Goal: Task Accomplishment & Management: Manage account settings

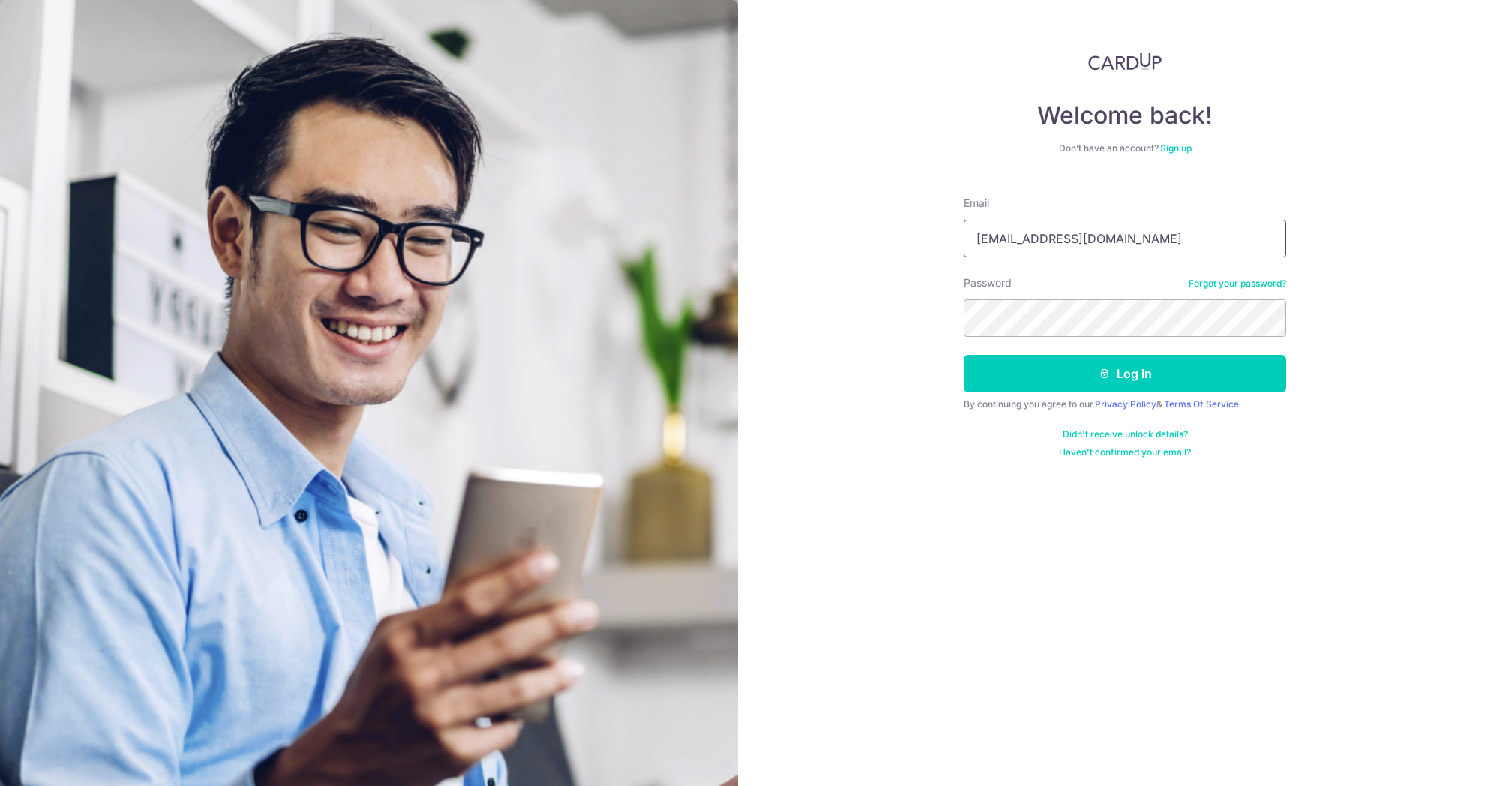
type input "[EMAIL_ADDRESS][DOMAIN_NAME]"
click at [1099, 372] on icon "submit" at bounding box center [1105, 373] width 12 height 12
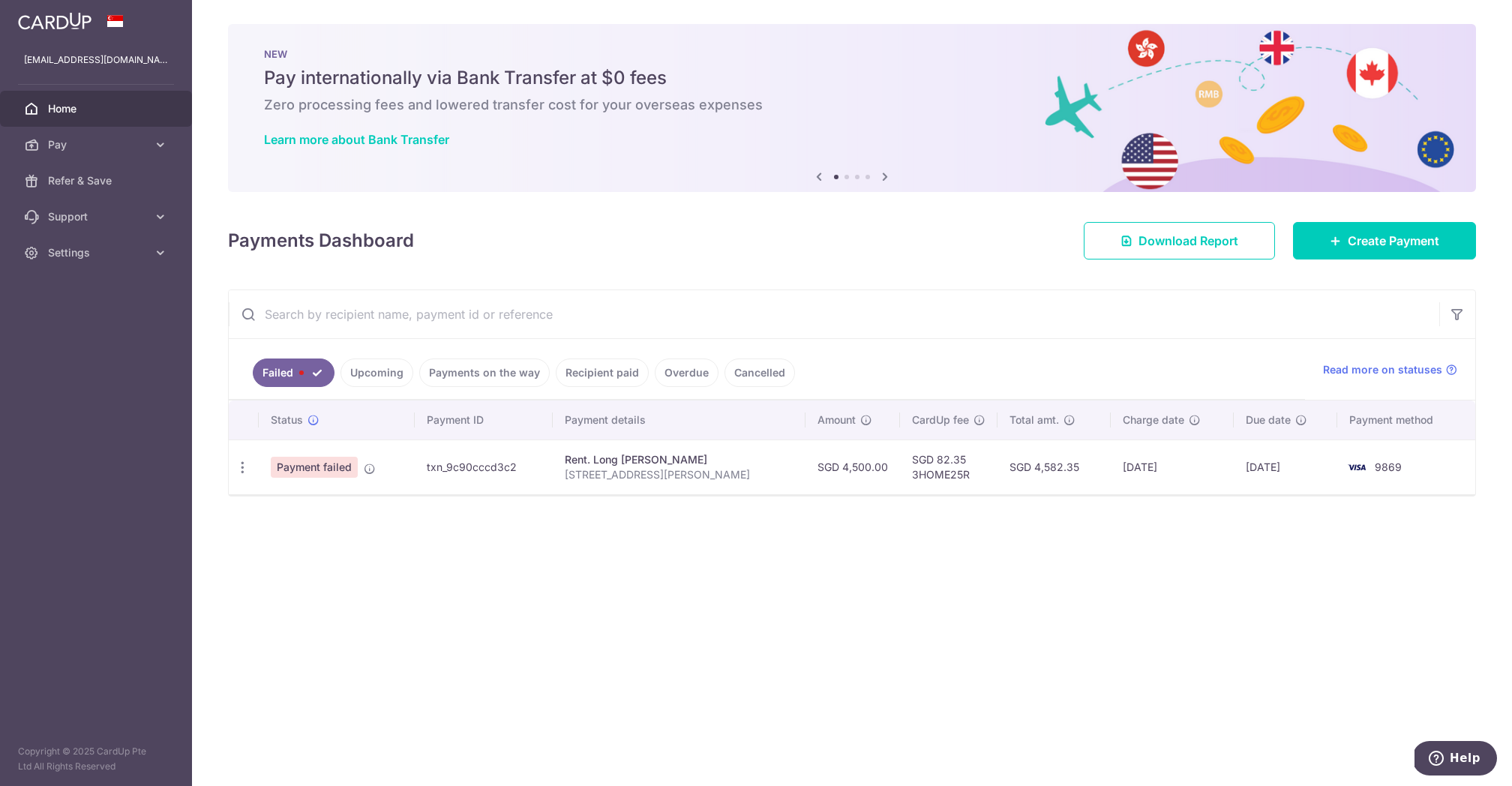
click at [354, 382] on link "Upcoming" at bounding box center [376, 372] width 72 height 29
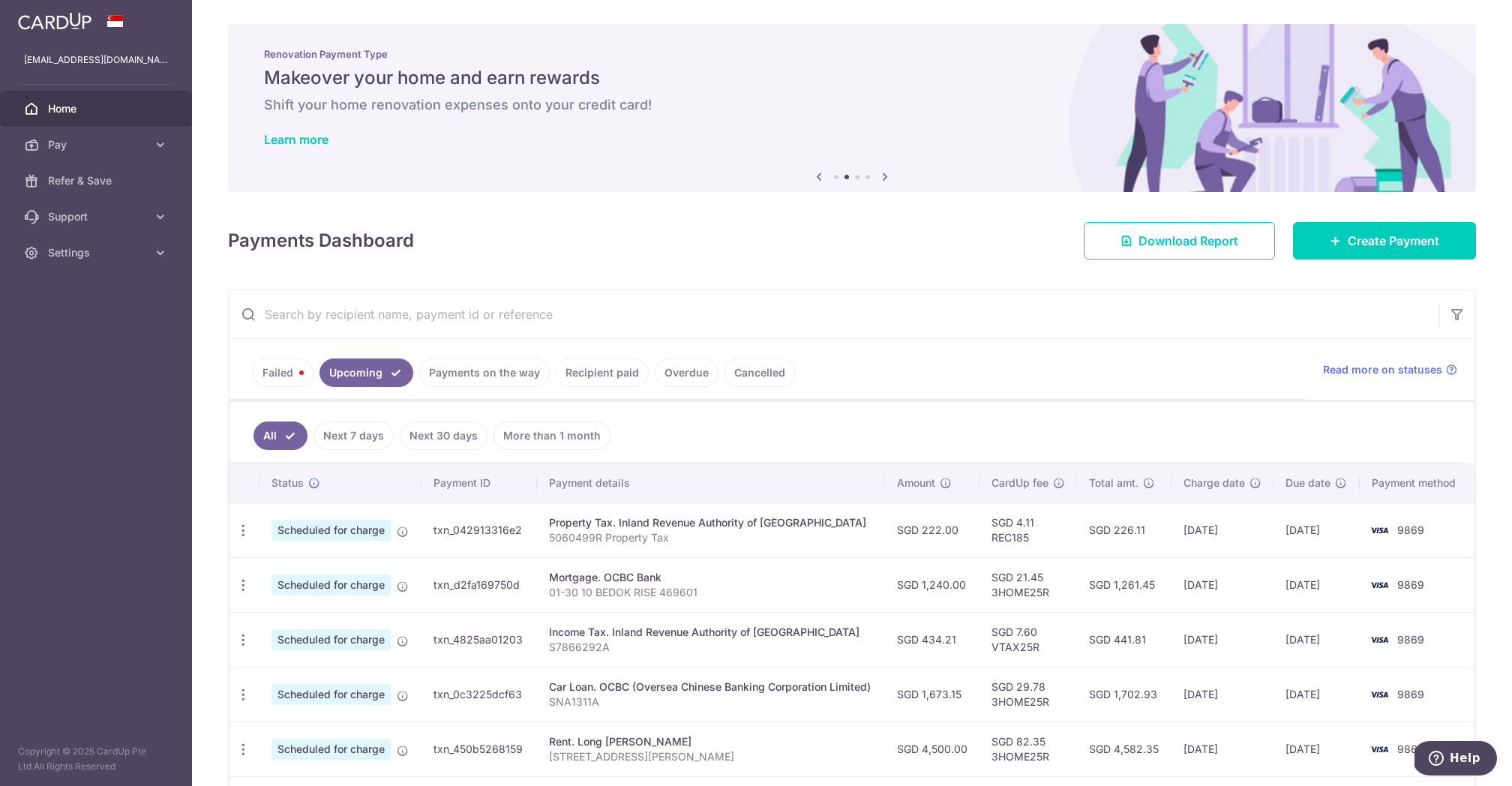
click at [629, 375] on link "Recipient paid" at bounding box center [602, 372] width 93 height 29
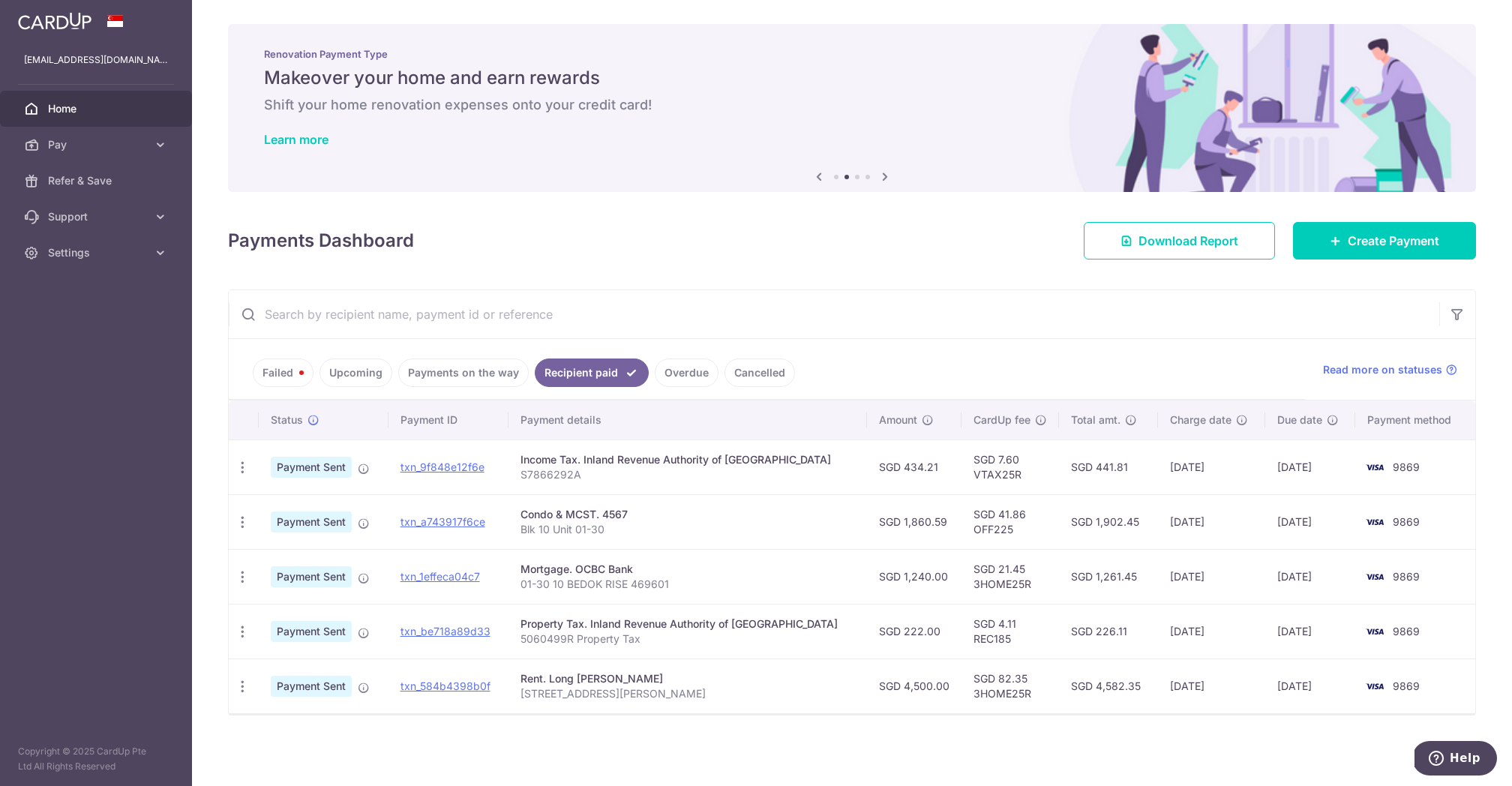
click at [509, 376] on link "Payments on the way" at bounding box center [463, 372] width 131 height 29
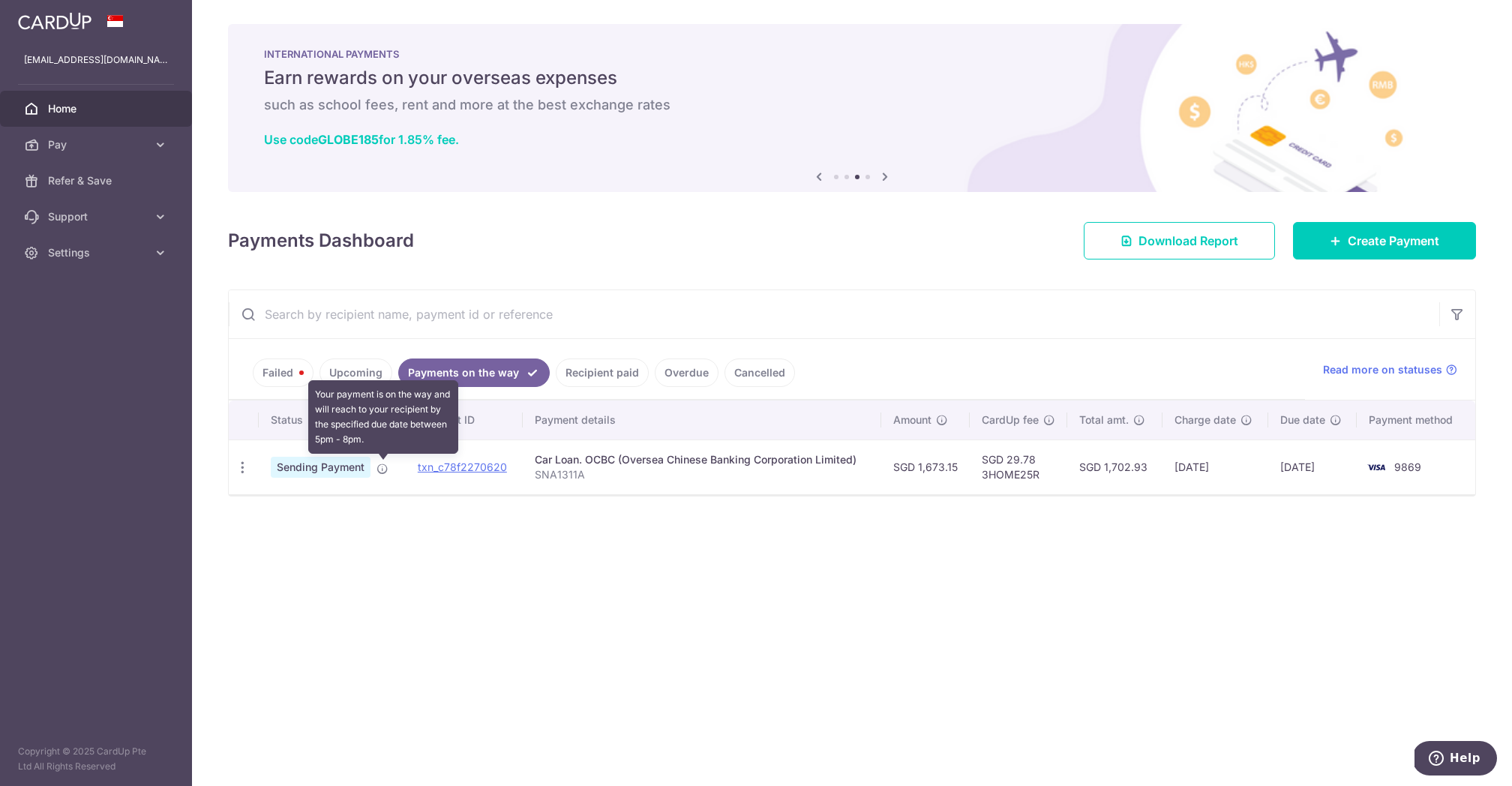
click at [382, 468] on icon at bounding box center [382, 468] width 12 height 12
click at [244, 471] on icon "button" at bounding box center [243, 467] width 16 height 16
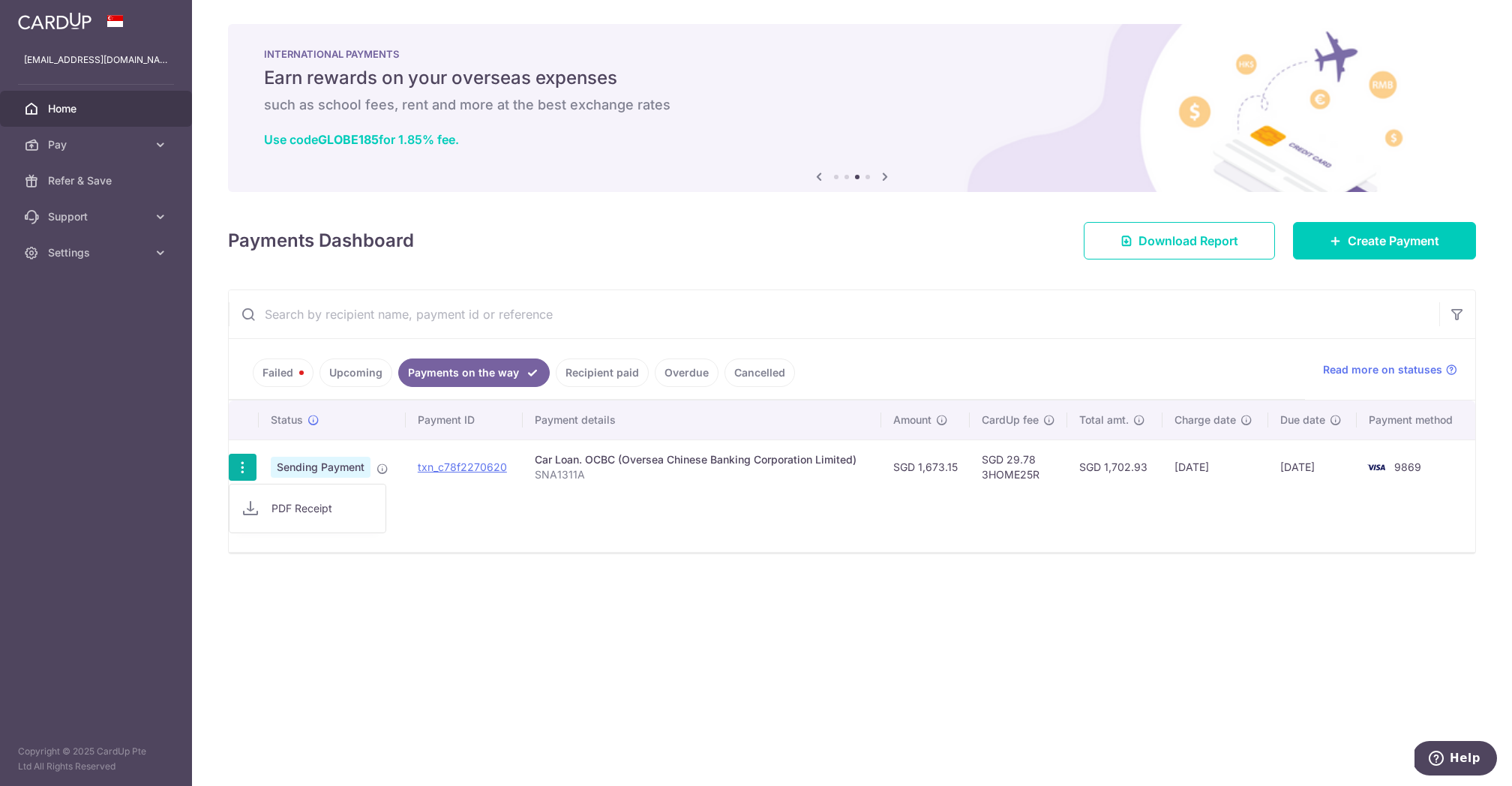
click at [625, 372] on link "Recipient paid" at bounding box center [602, 372] width 93 height 29
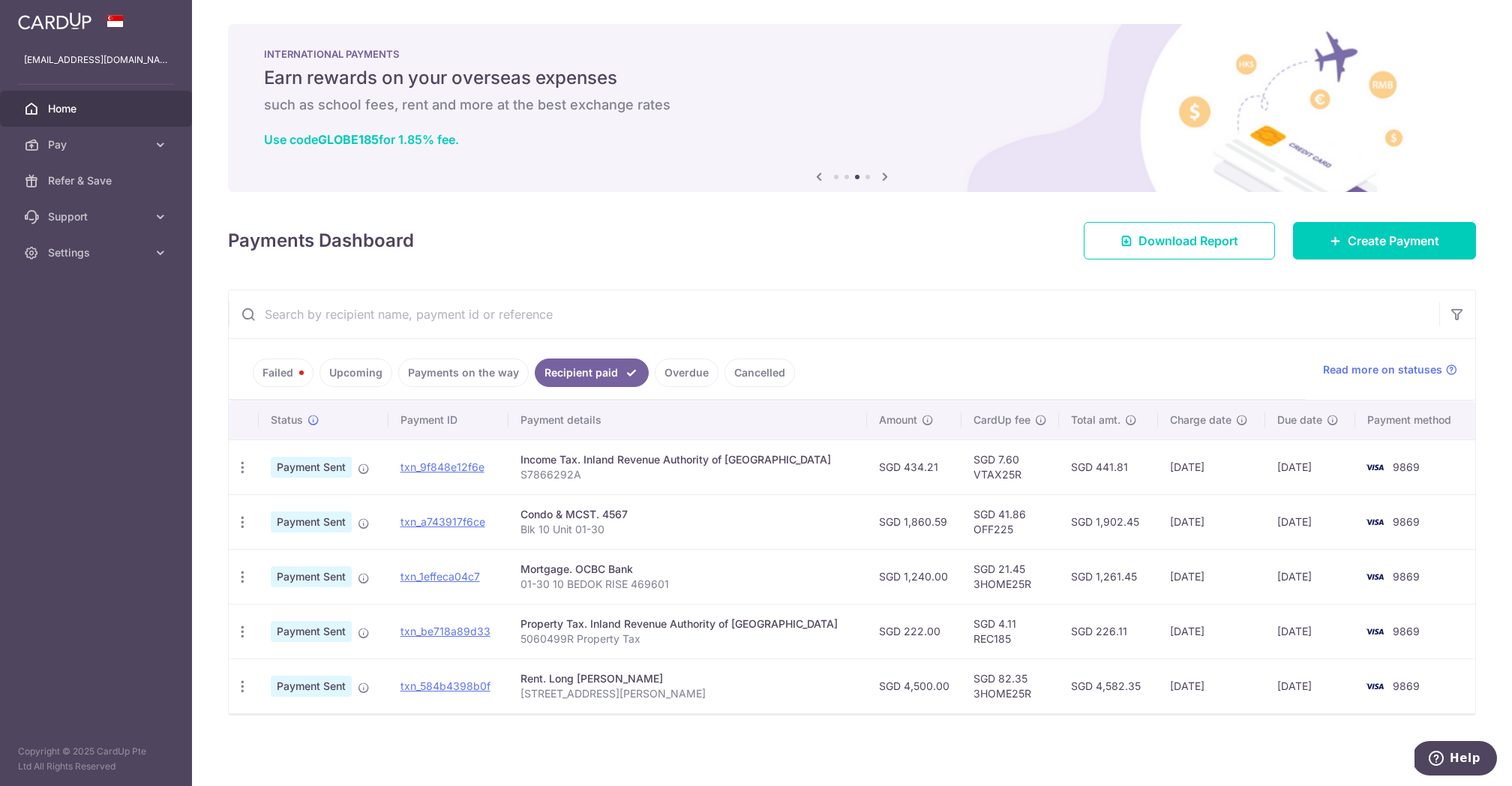
click at [294, 381] on link "Failed" at bounding box center [282, 372] width 60 height 29
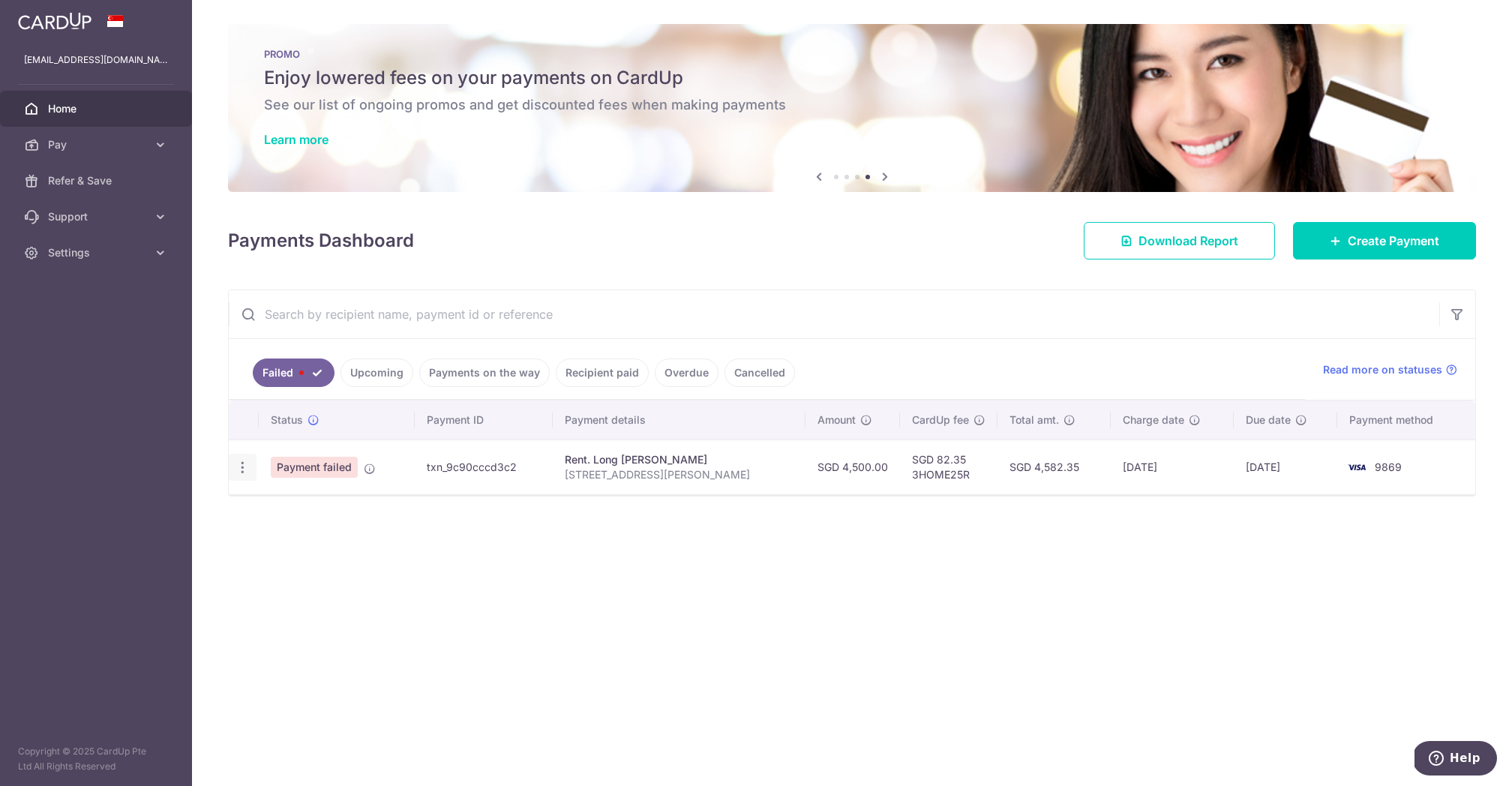
click at [246, 468] on icon "button" at bounding box center [243, 467] width 16 height 16
click at [329, 504] on span "Update payment" at bounding box center [322, 508] width 102 height 18
radio input "true"
type input "4,500.00"
type input "[STREET_ADDRESS][PERSON_NAME]"
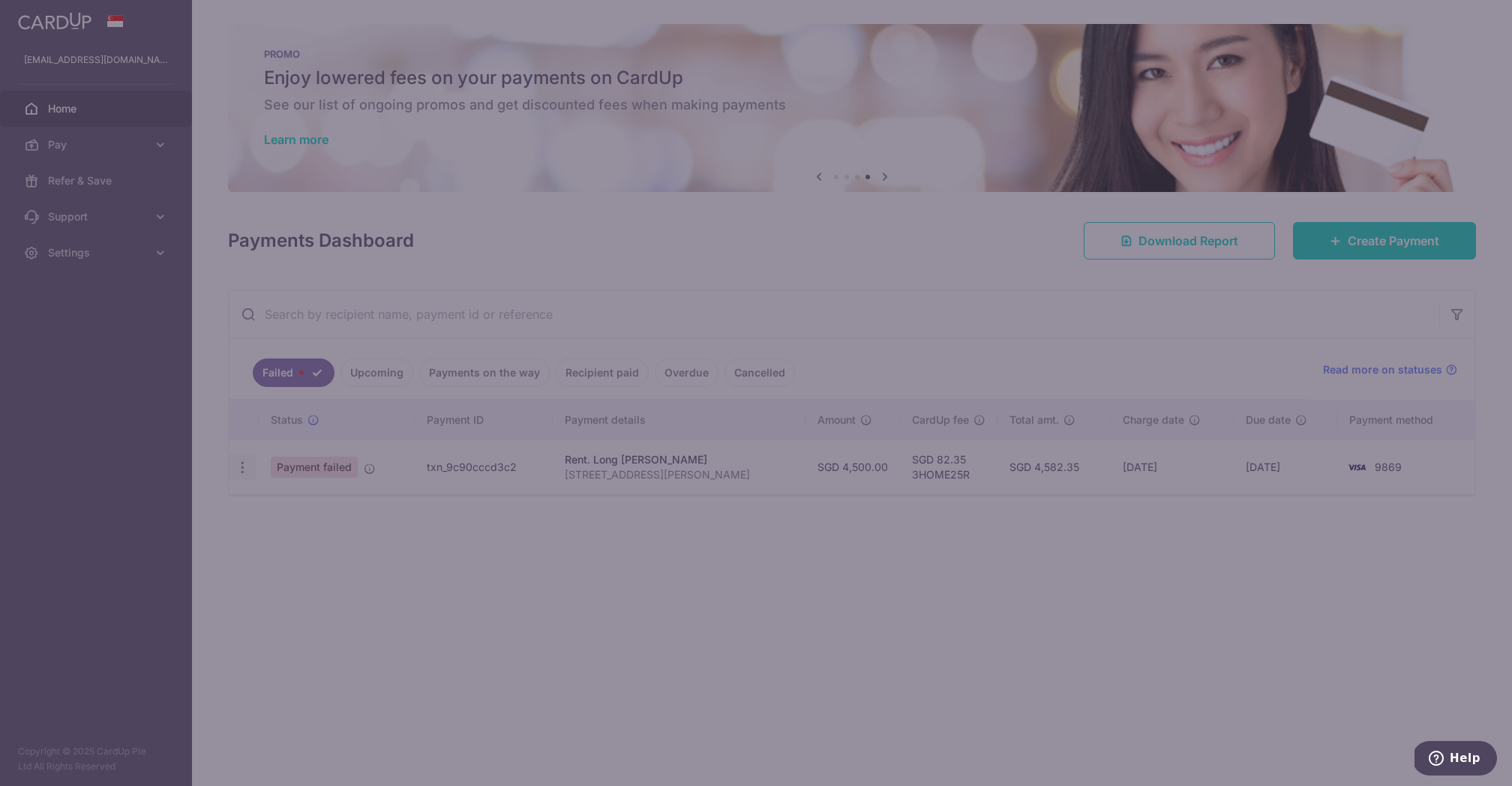
type input "3HOME25R"
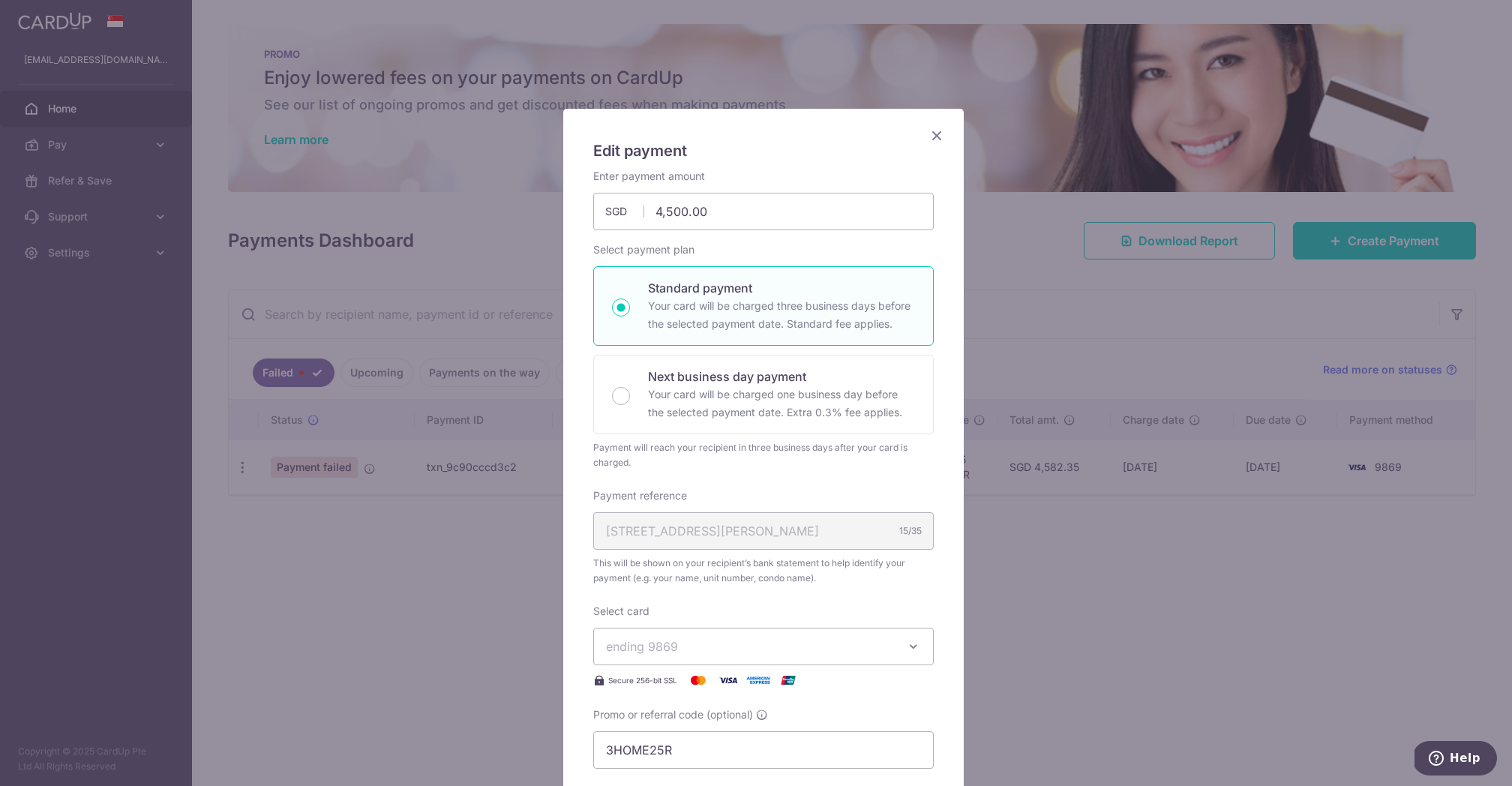
click at [835, 636] on button "ending 9869" at bounding box center [763, 646] width 341 height 38
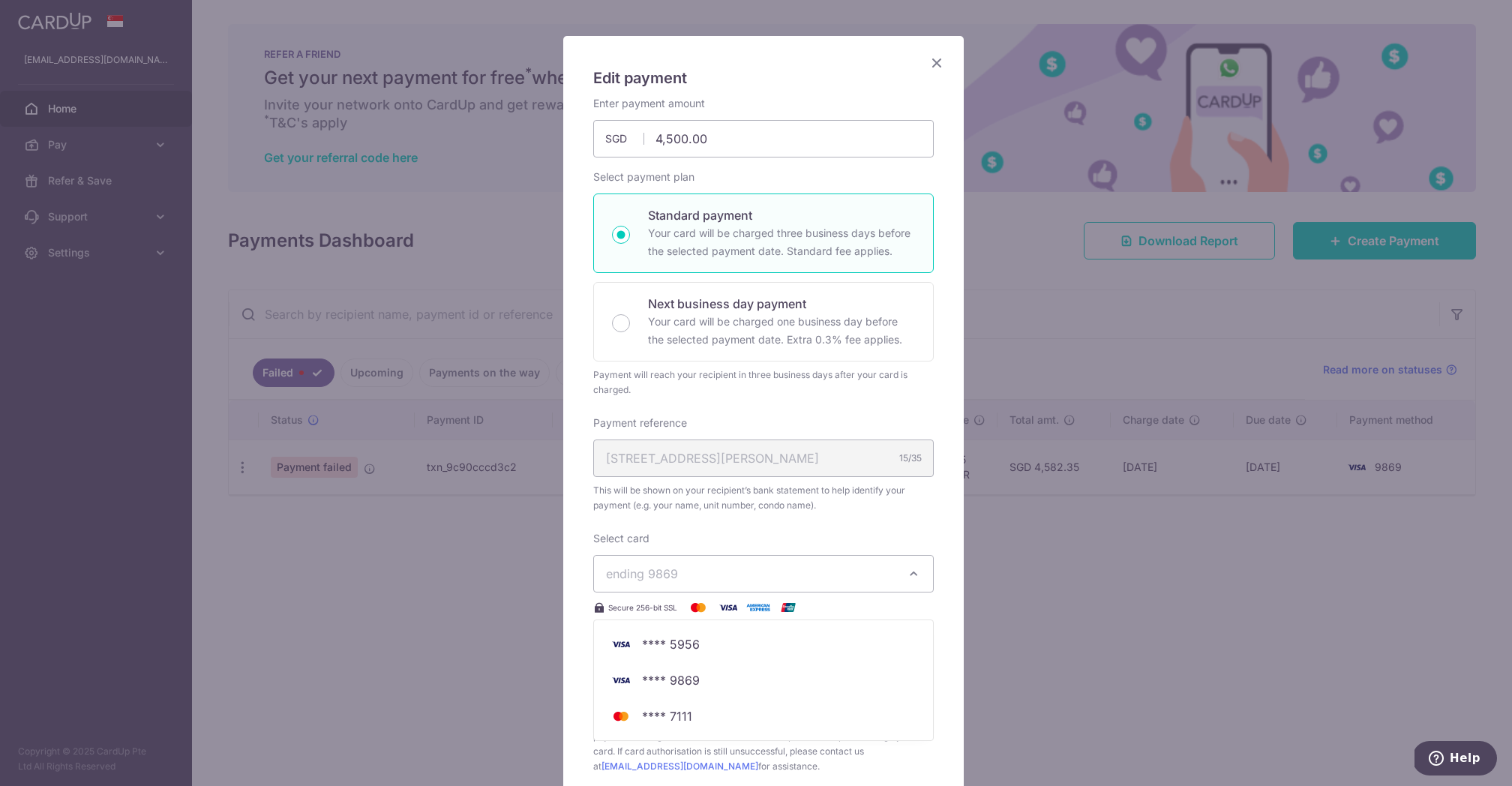
click at [806, 529] on div "Enter payment amount 4,500.00 4500.00 SGD To change the payment amount, please …" at bounding box center [763, 435] width 341 height 678
click at [804, 574] on span "ending 9869" at bounding box center [750, 573] width 288 height 18
click at [810, 530] on div "Enter payment amount 4,500.00 4500.00 SGD To change the payment amount, please …" at bounding box center [763, 435] width 341 height 678
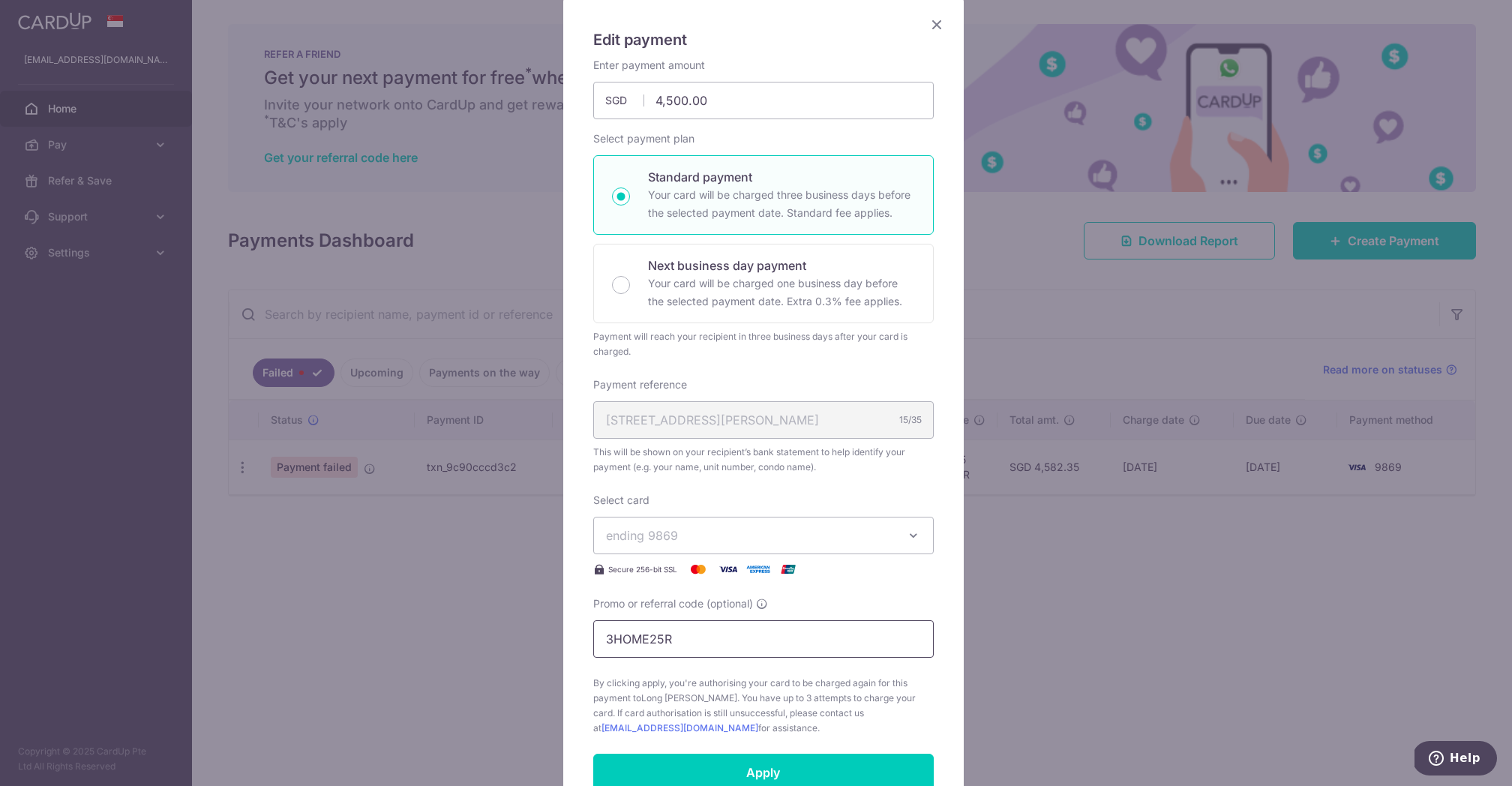
scroll to position [137, 0]
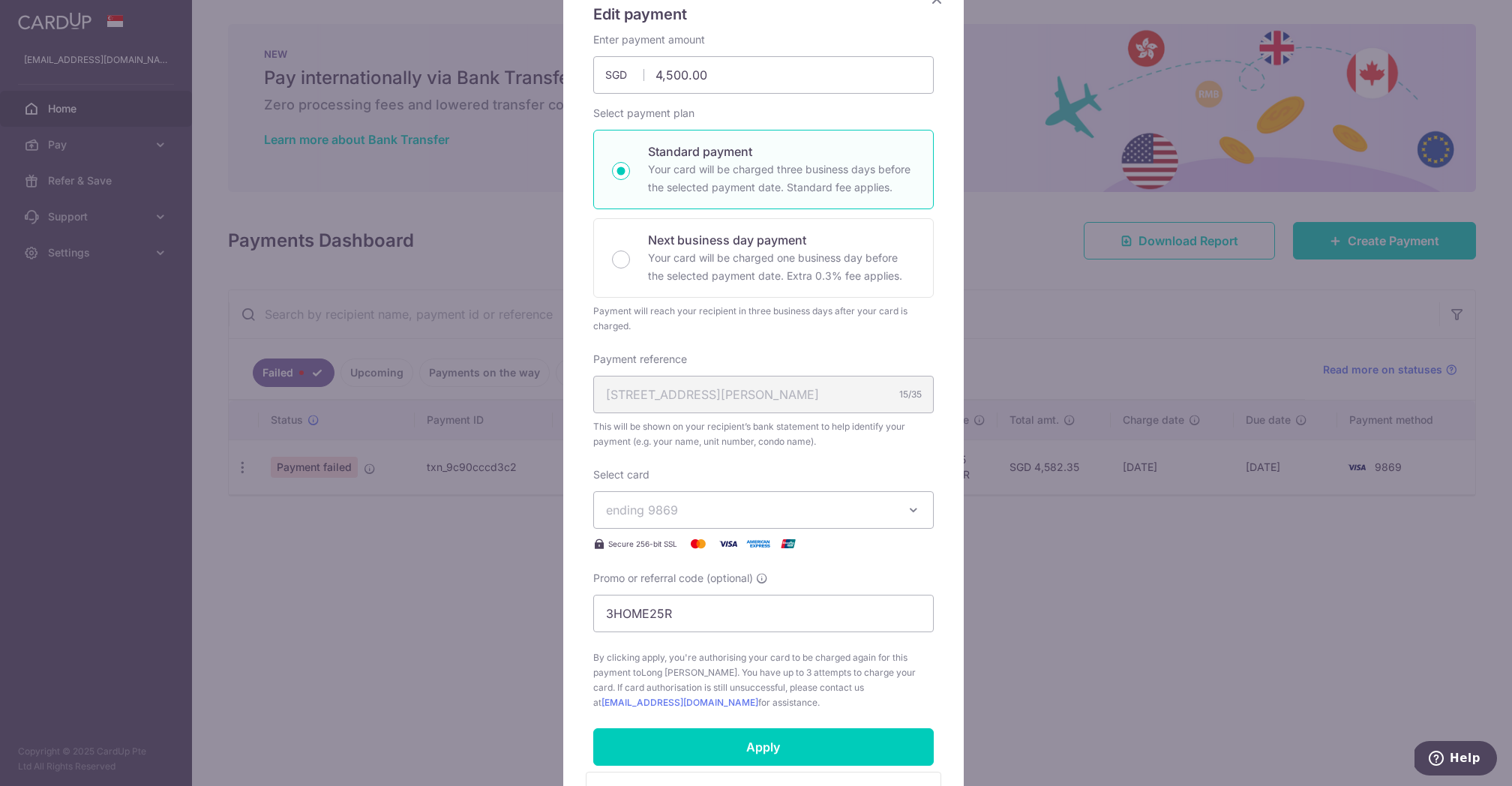
click at [717, 463] on div "Enter payment amount 4,500.00 4500.00 SGD To change the payment amount, please …" at bounding box center [763, 371] width 341 height 678
click at [688, 516] on span "ending 9869" at bounding box center [750, 510] width 288 height 18
click at [493, 613] on div "Edit payment By clicking apply, you will make changes to all payments to Long C…" at bounding box center [756, 393] width 1512 height 786
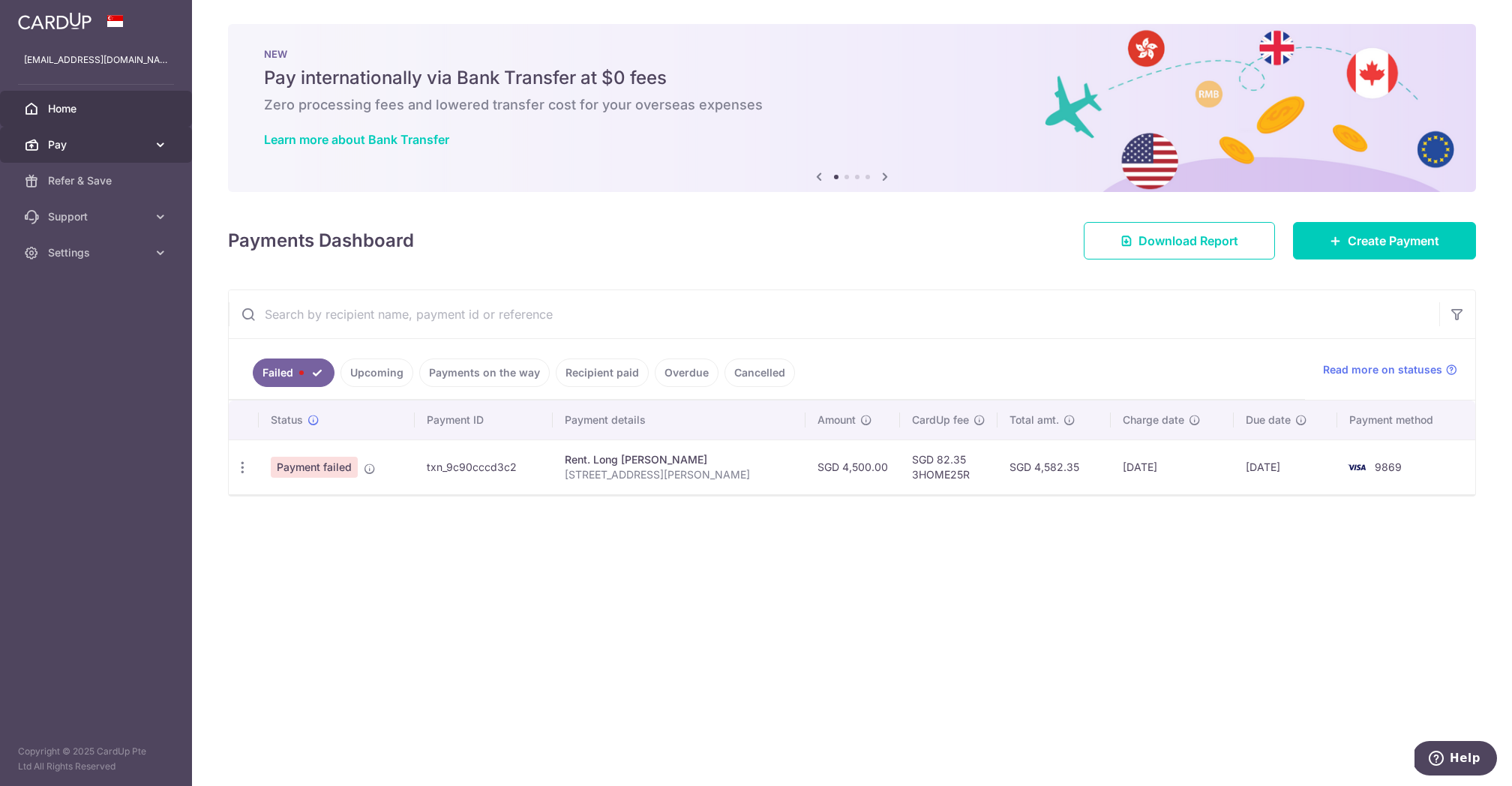
click at [99, 136] on link "Pay" at bounding box center [96, 145] width 192 height 36
click at [73, 239] on link "Cards" at bounding box center [96, 252] width 192 height 36
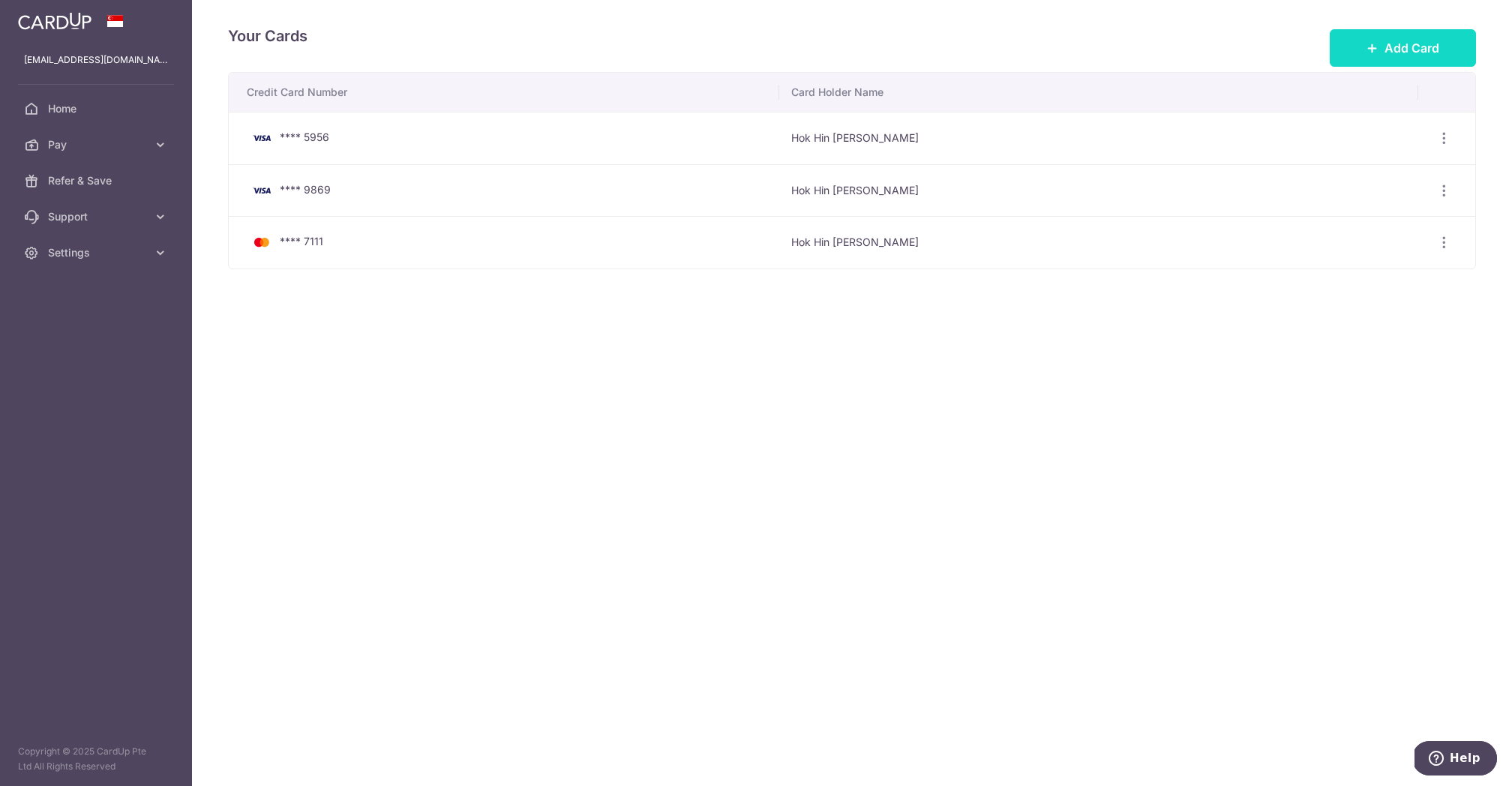
click at [1380, 46] on button "Add Card" at bounding box center [1403, 49] width 147 height 38
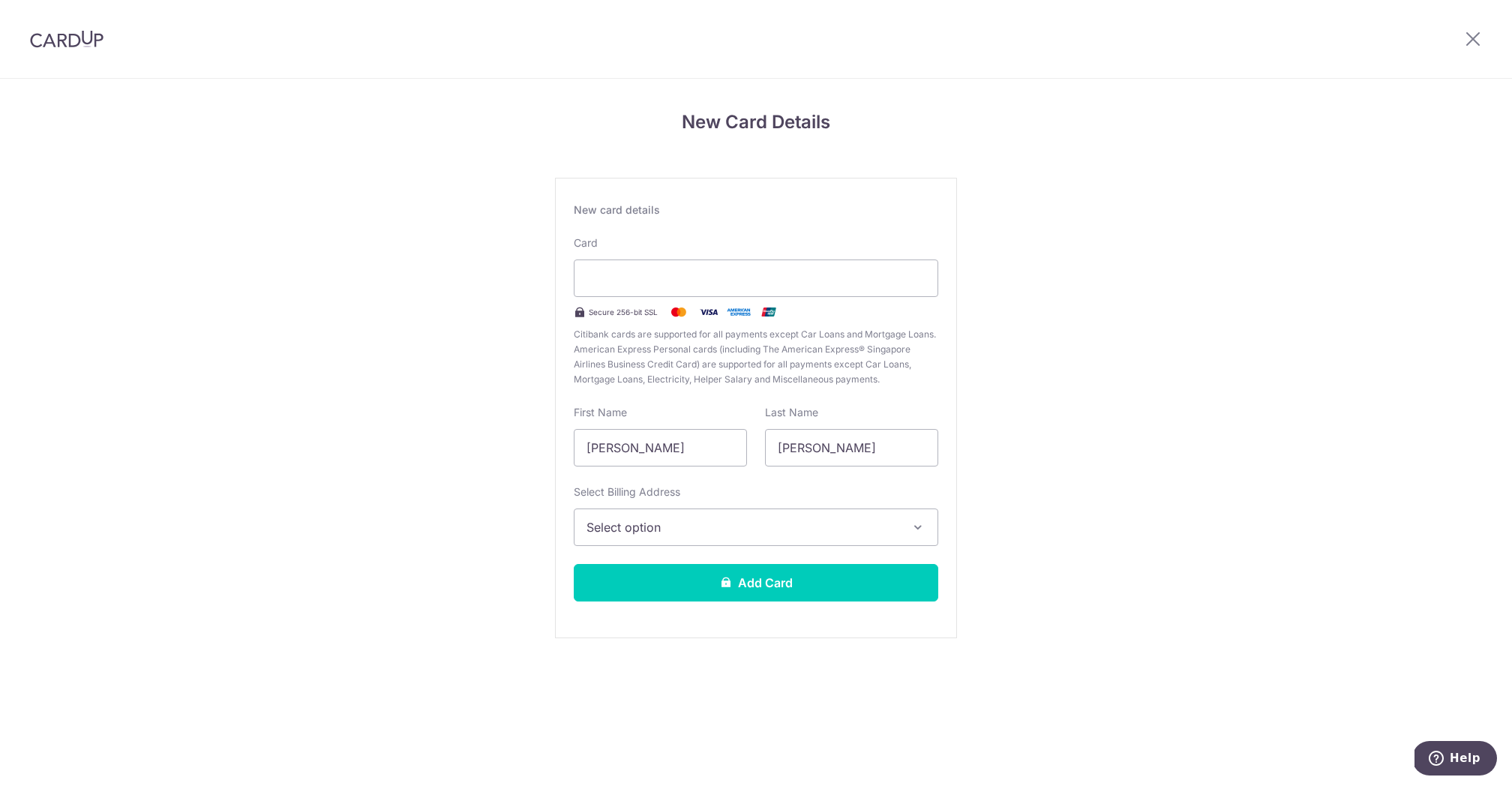
click at [775, 527] on span "Select option" at bounding box center [742, 527] width 312 height 18
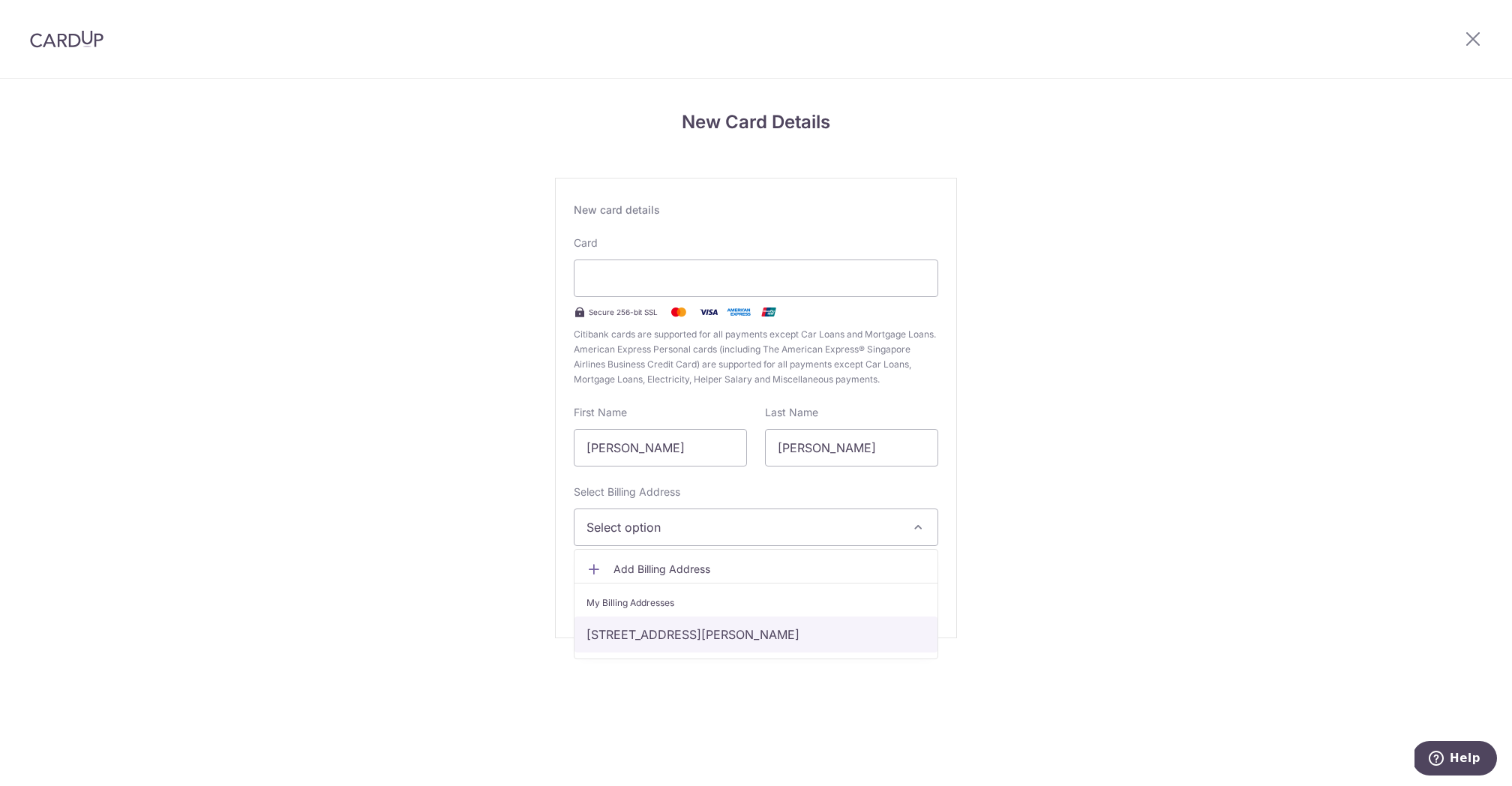
click at [771, 640] on link "10B Robin Drive, Singapore, Singapore, Singapore-258266" at bounding box center [756, 635] width 363 height 36
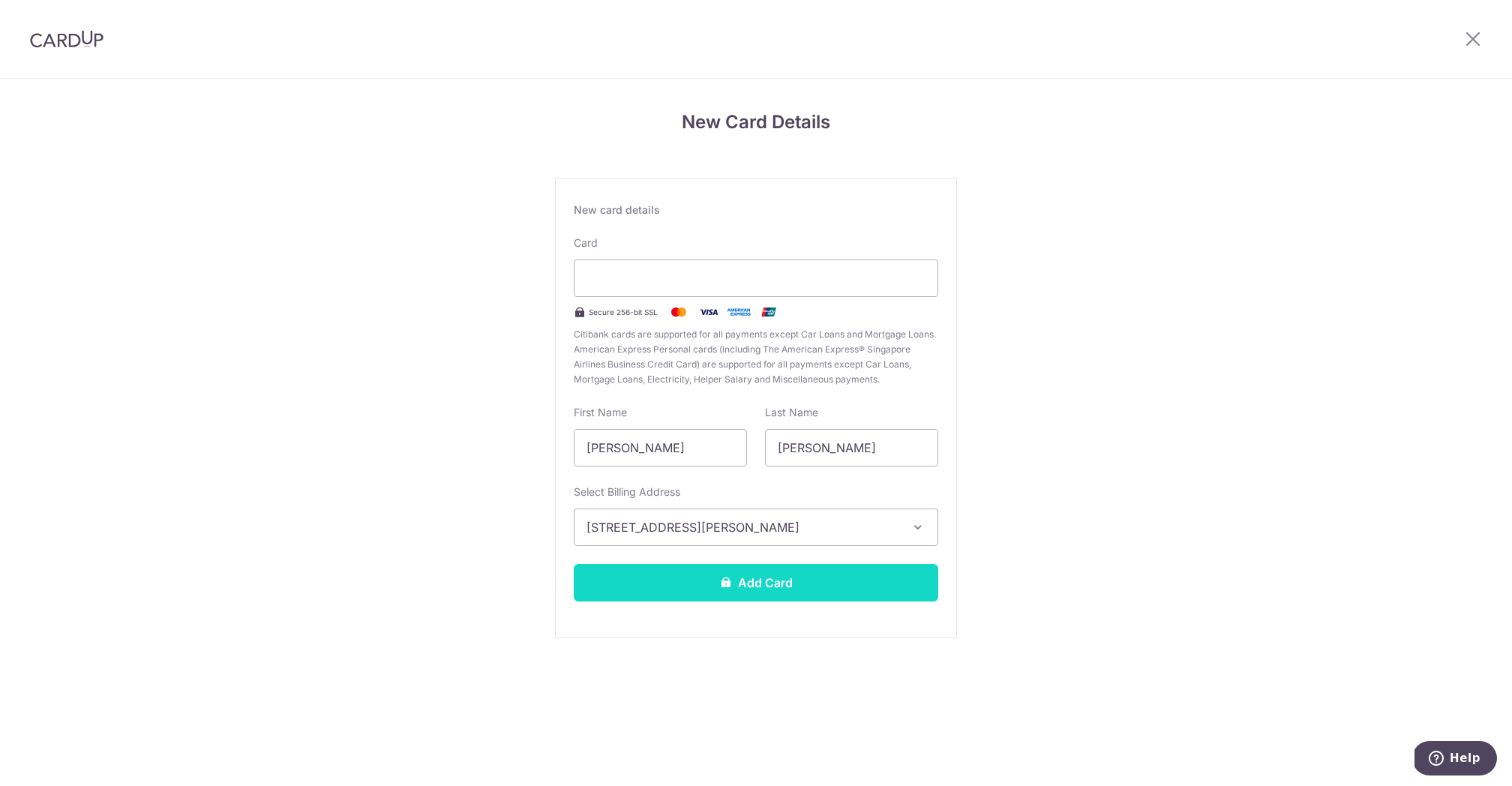
click at [787, 574] on button "Add Card" at bounding box center [756, 583] width 364 height 38
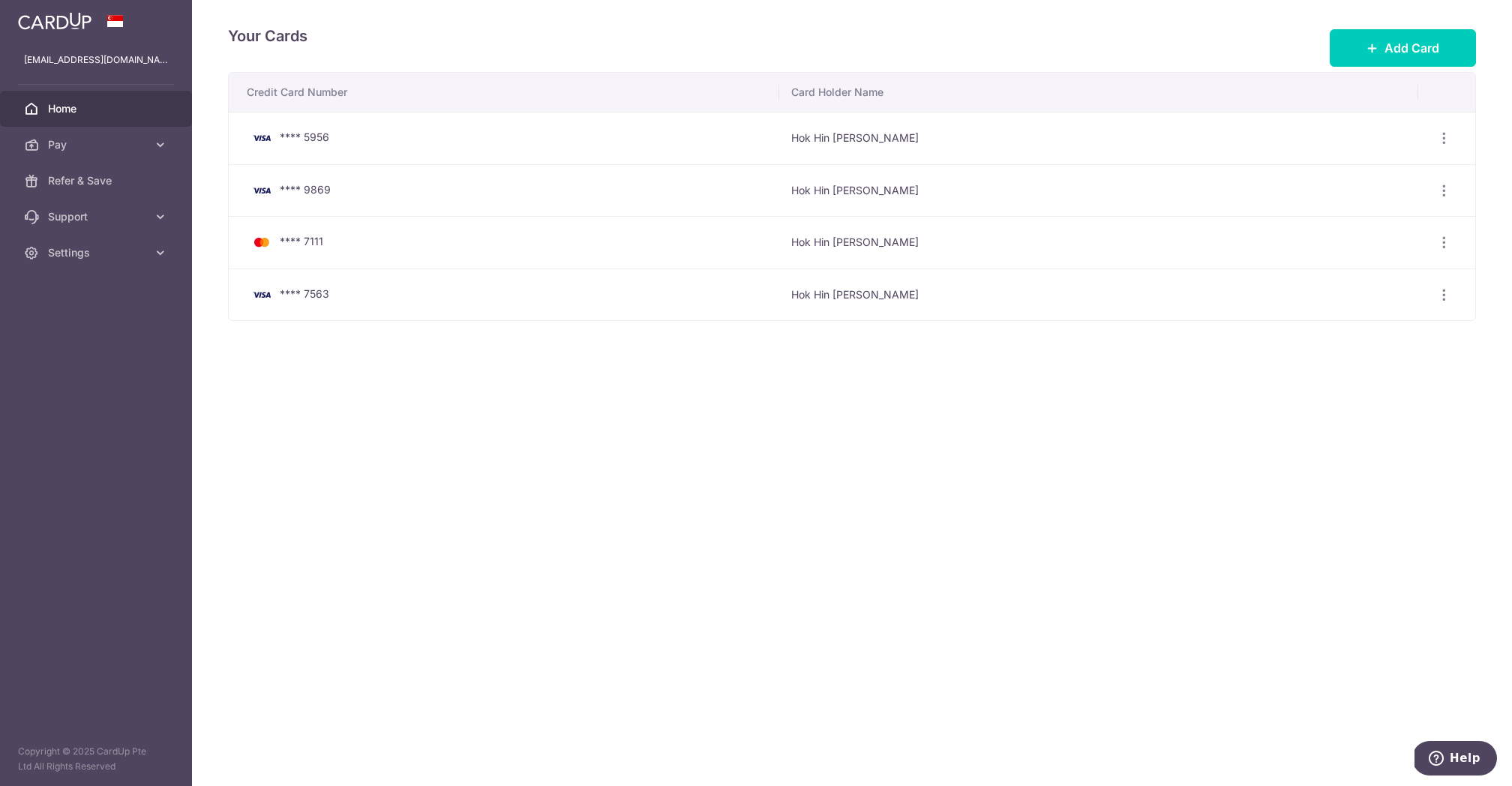
click at [76, 99] on link "Home" at bounding box center [96, 109] width 192 height 36
